Goal: Information Seeking & Learning: Check status

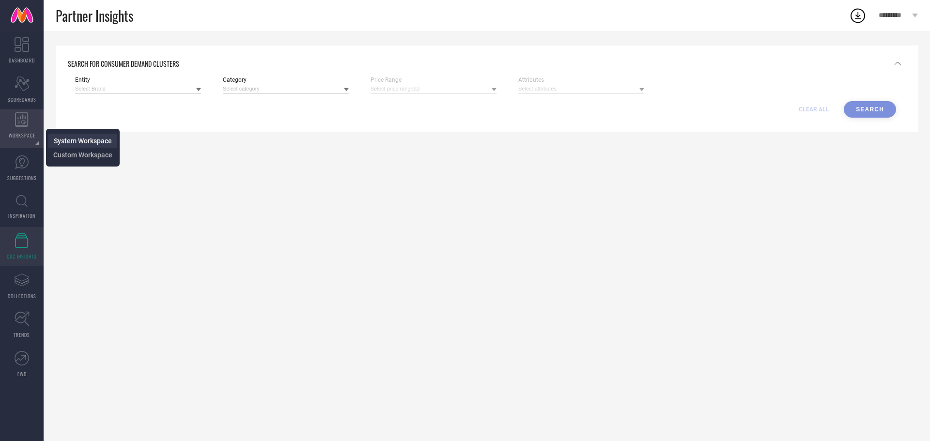
click at [61, 136] on link "System Workspace" at bounding box center [83, 140] width 58 height 9
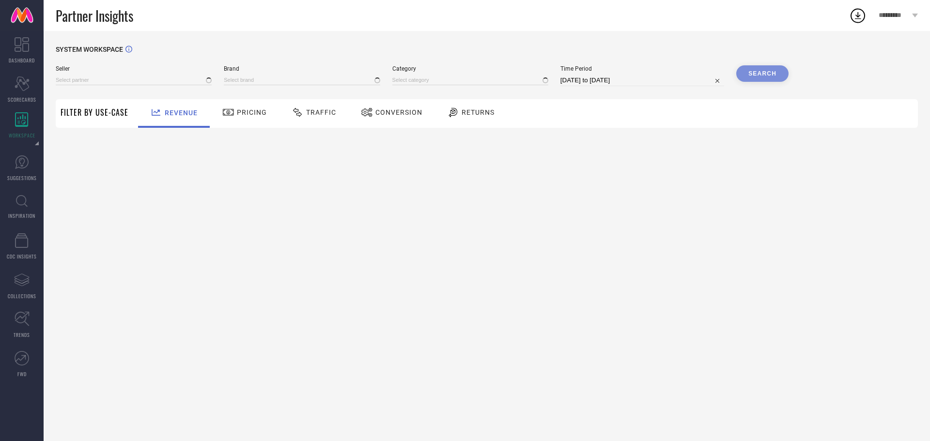
type input "All"
type input "1 STOP FASHION"
type input "All"
click at [252, 82] on input at bounding box center [302, 80] width 156 height 10
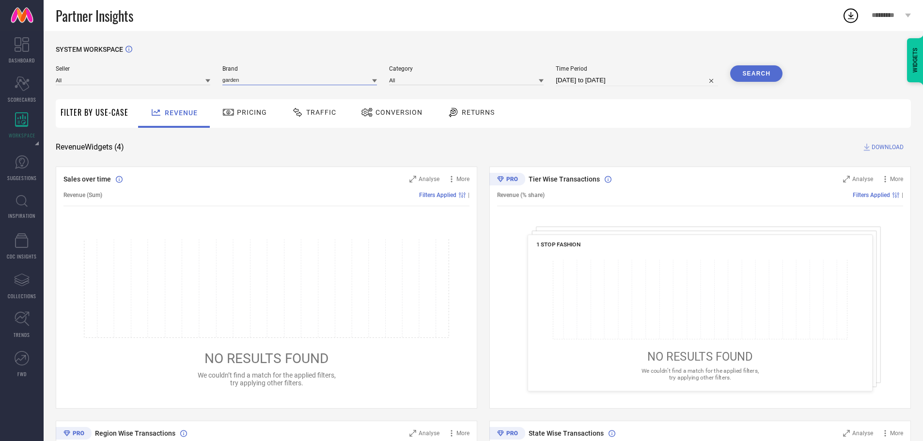
type input "garden"
click at [375, 84] on div at bounding box center [374, 80] width 5 height 9
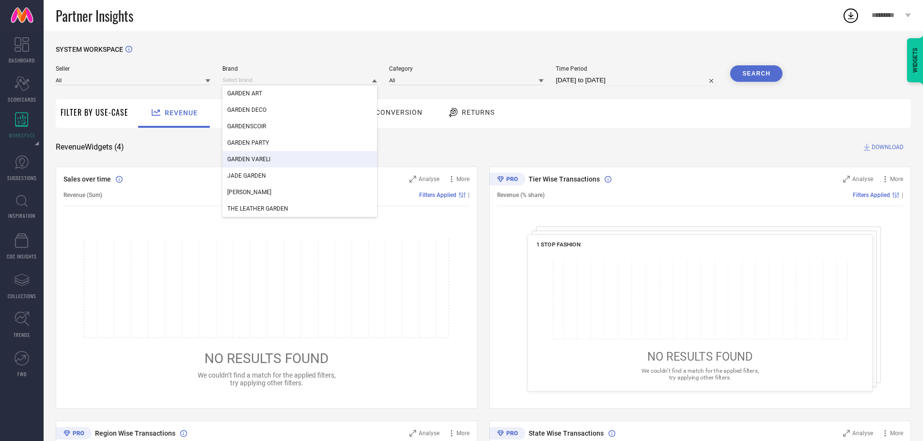
click at [250, 156] on div "GARDEN VARELI" at bounding box center [299, 159] width 155 height 16
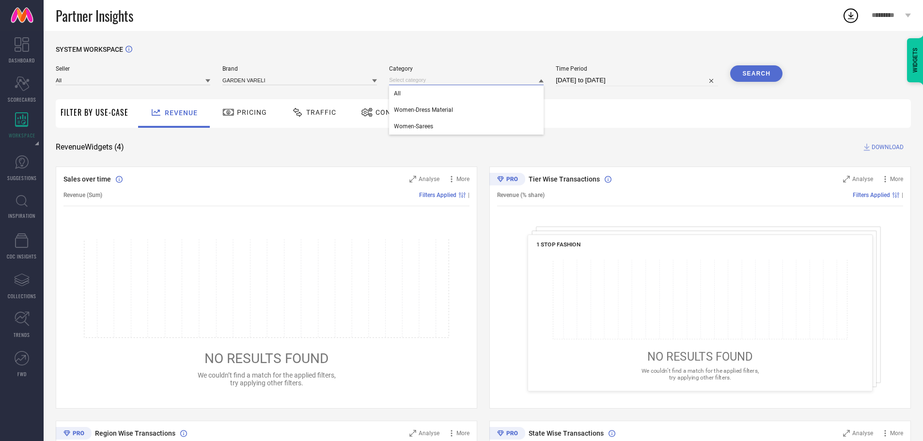
click at [465, 82] on input at bounding box center [466, 80] width 155 height 10
click at [391, 80] on input at bounding box center [466, 80] width 155 height 10
click at [397, 91] on span "All" at bounding box center [397, 93] width 7 height 7
click at [743, 72] on button "Search" at bounding box center [756, 73] width 52 height 16
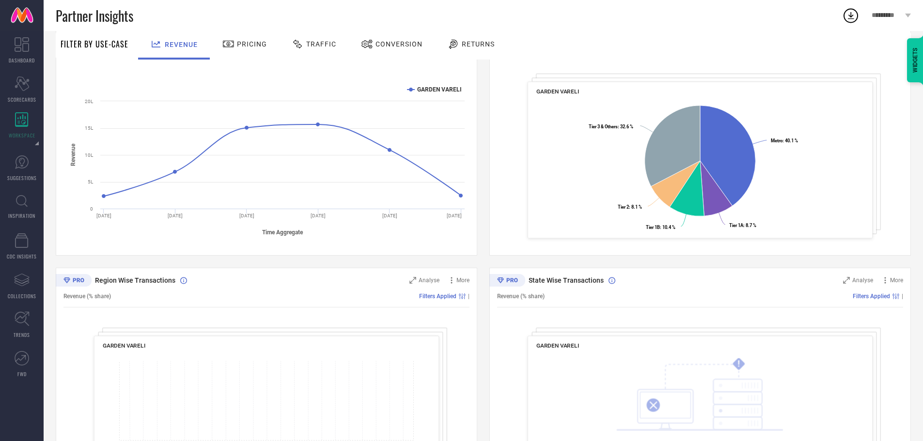
scroll to position [237, 0]
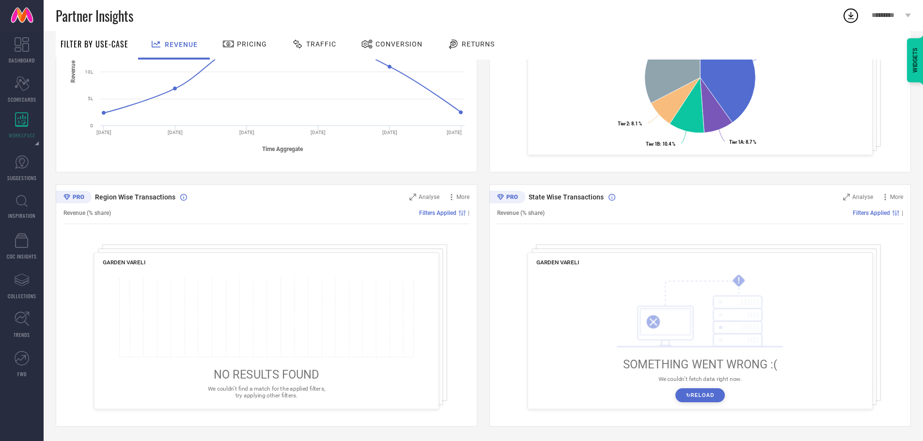
click at [682, 394] on button "↻ Reload" at bounding box center [699, 395] width 49 height 14
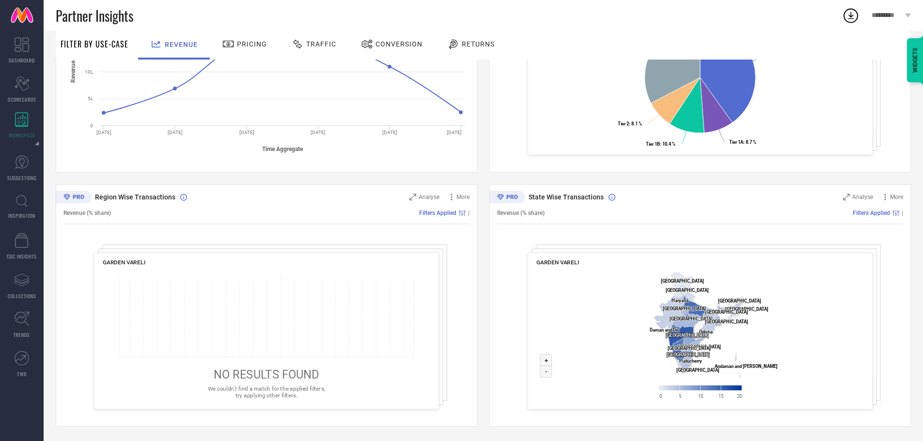
click at [246, 398] on span "We couldn’t find a match for the applied filters, try applying other filters." at bounding box center [266, 392] width 117 height 13
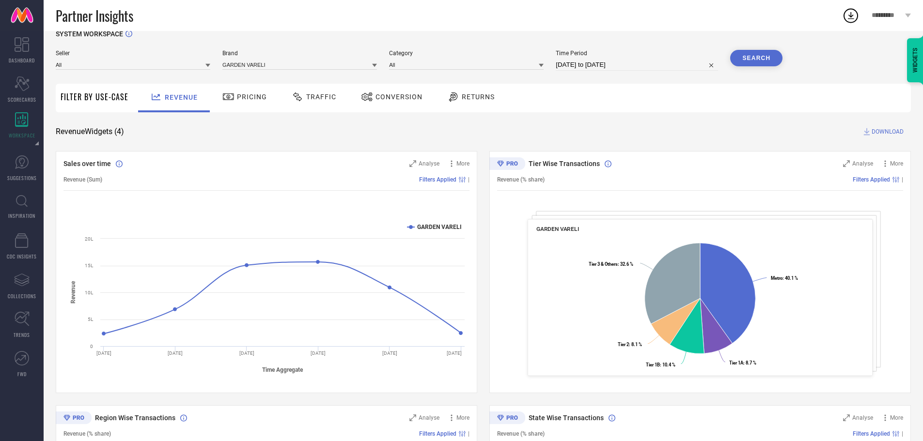
scroll to position [13, 0]
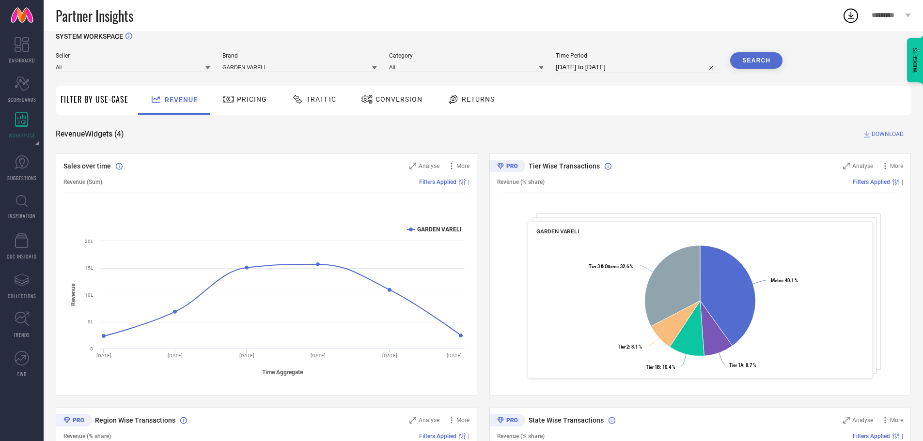
click at [318, 103] on span "Traffic" at bounding box center [321, 99] width 30 height 8
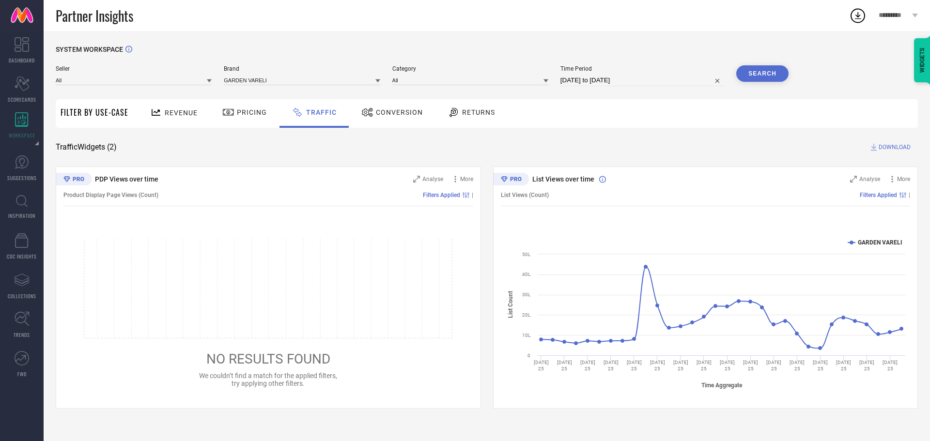
click at [383, 109] on span "Conversion" at bounding box center [399, 113] width 47 height 8
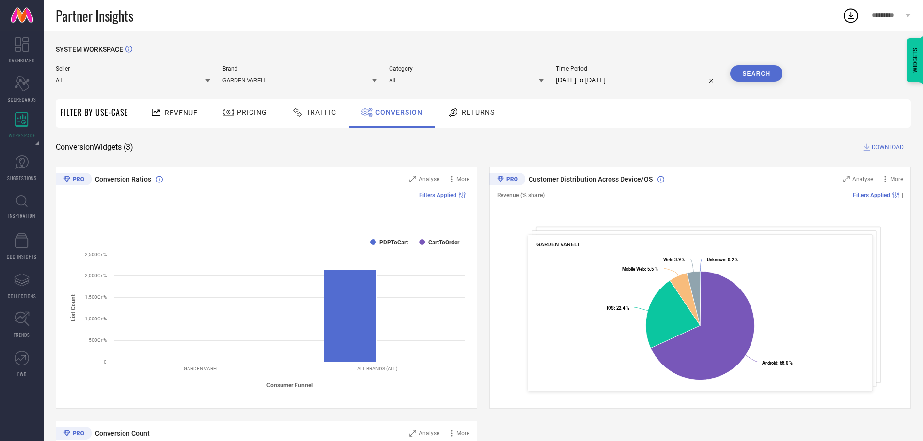
scroll to position [237, 0]
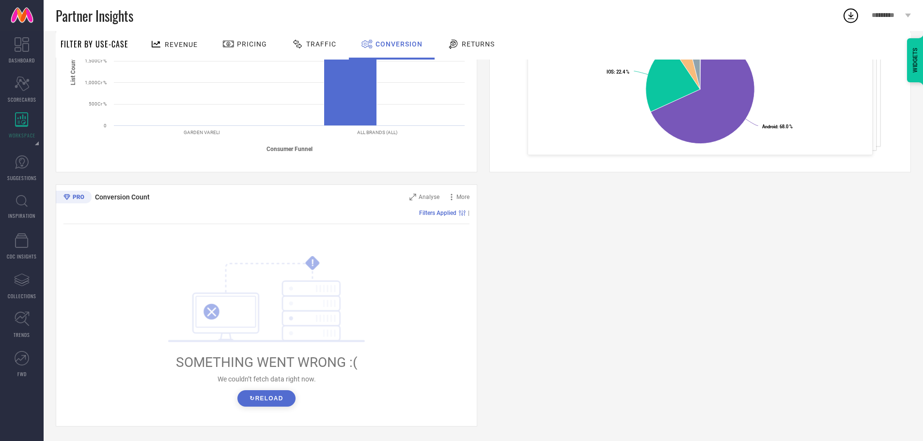
click at [254, 399] on button "↻ Reload" at bounding box center [266, 398] width 58 height 16
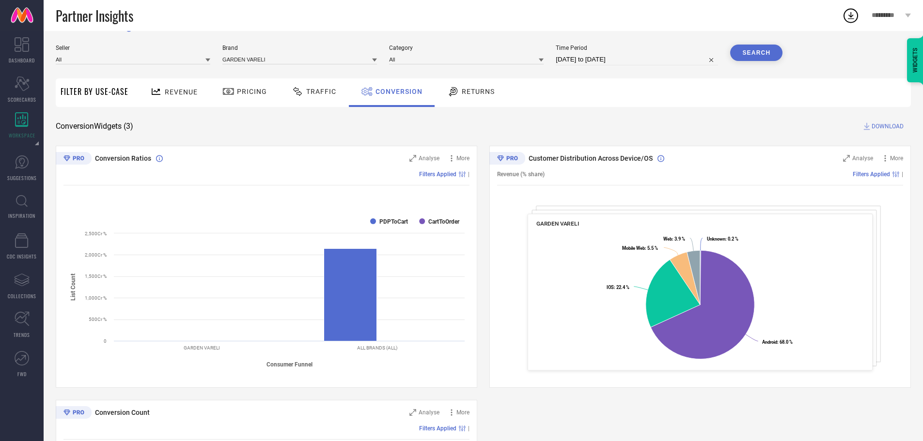
scroll to position [0, 0]
